Goal: Task Accomplishment & Management: Use online tool/utility

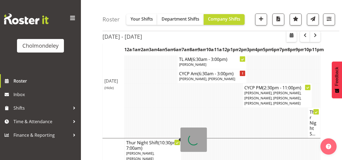
scroll to position [130, 0]
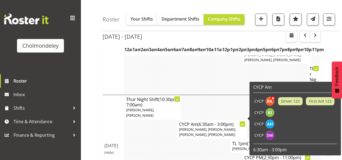
click at [204, 121] on span "(6:30am - 3:00pm)" at bounding box center [216, 124] width 36 height 6
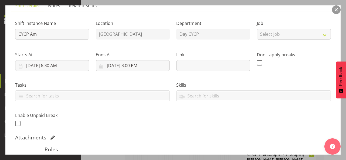
scroll to position [108, 0]
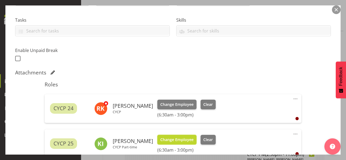
click at [178, 140] on span "Change Employee" at bounding box center [176, 139] width 33 height 6
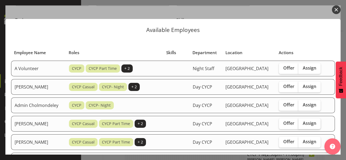
click at [314, 120] on span "Assign" at bounding box center [308, 122] width 13 height 5
click at [302, 121] on input "Assign" at bounding box center [300, 123] width 4 height 4
checkbox input "true"
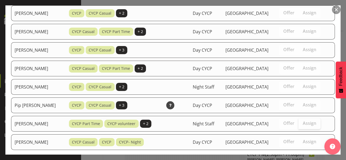
scroll to position [389, 0]
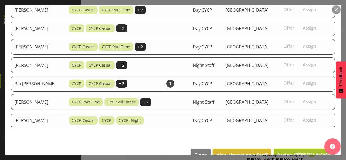
click at [303, 151] on span "Assign [PERSON_NAME]" at bounding box center [304, 154] width 55 height 6
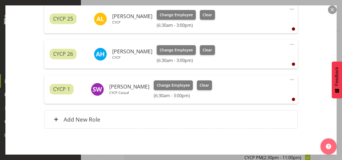
scroll to position [254, 0]
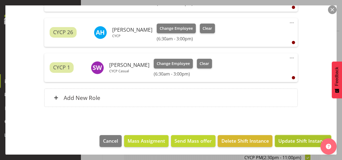
click at [287, 140] on span "Update Shift Instance" at bounding box center [303, 140] width 49 height 7
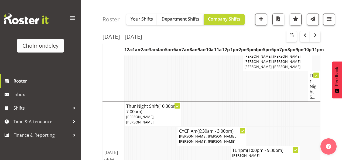
scroll to position [80, 0]
